Goal: Find contact information: Find contact information

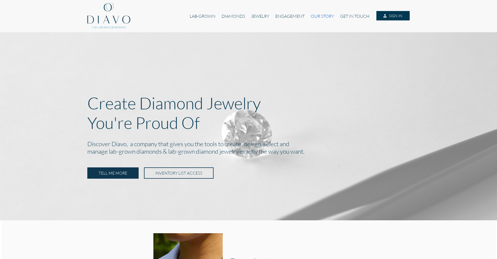
click at [314, 17] on link "OUR STORY" at bounding box center [322, 16] width 29 height 10
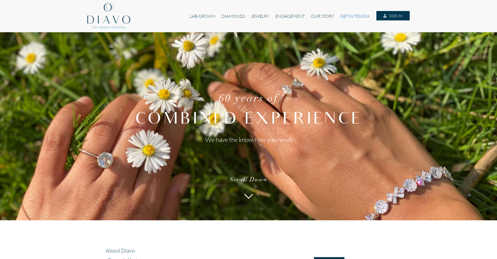
click at [350, 17] on link "GET IN TOUCH" at bounding box center [354, 16] width 35 height 10
